Goal: Find contact information: Find contact information

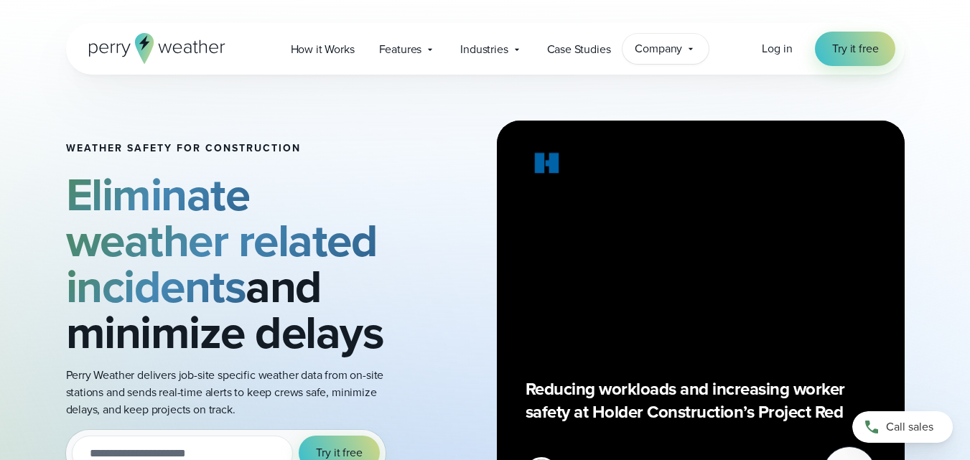
click at [691, 50] on icon at bounding box center [690, 48] width 11 height 11
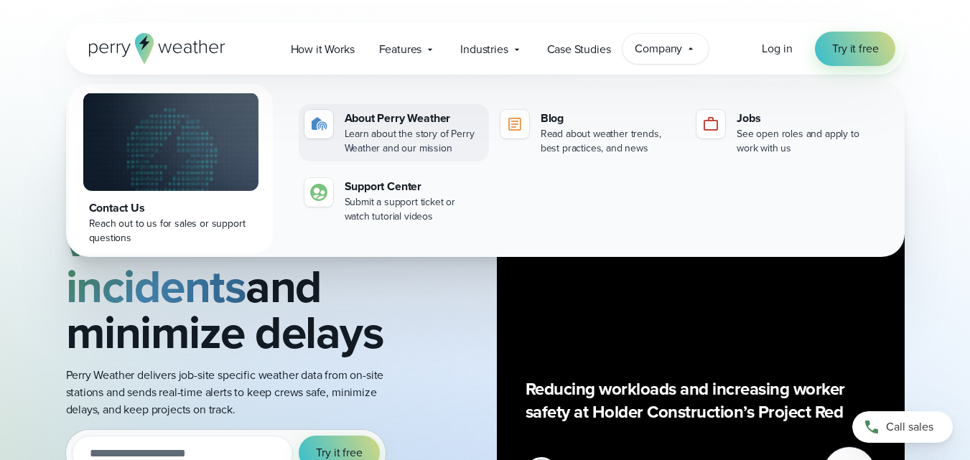
click at [377, 119] on div "About Perry Weather" at bounding box center [414, 118] width 139 height 17
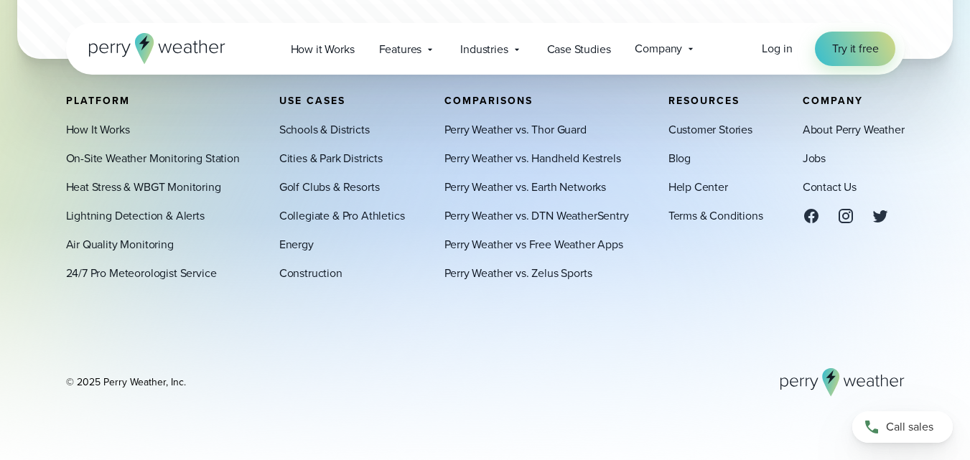
scroll to position [4186, 0]
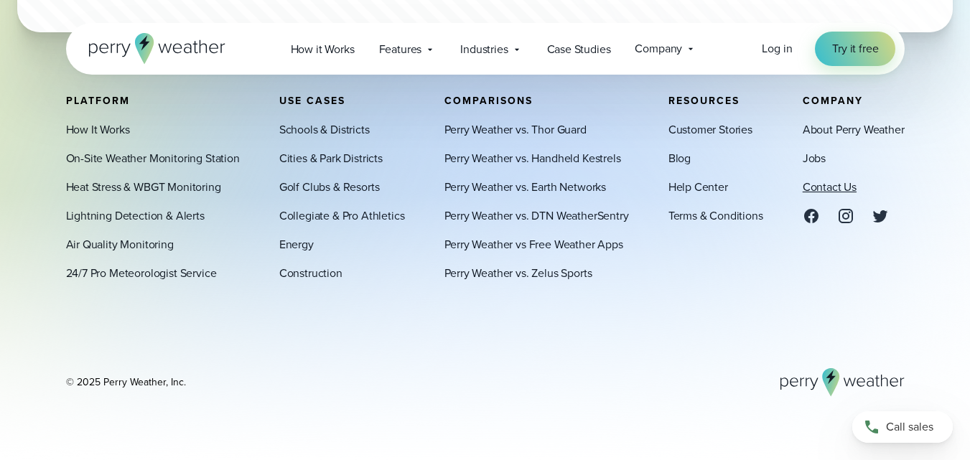
click at [839, 186] on link "Contact Us" at bounding box center [830, 187] width 54 height 17
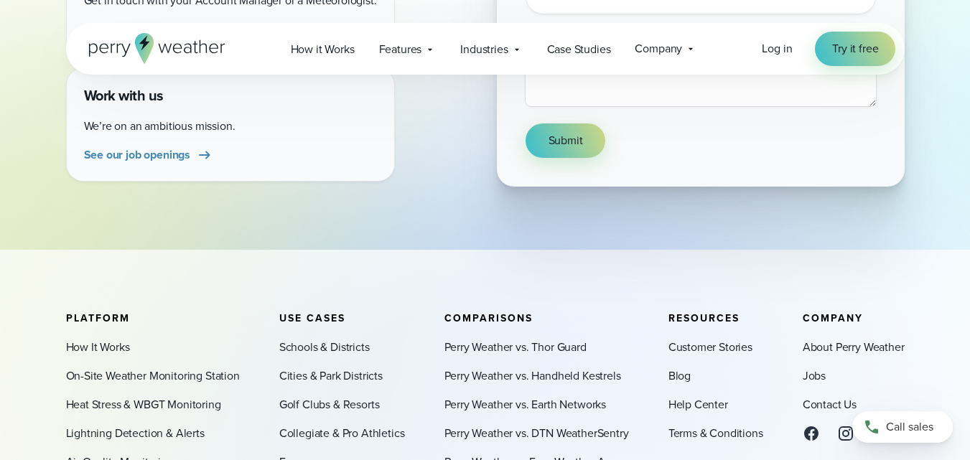
scroll to position [724, 0]
